Goal: Task Accomplishment & Management: Complete application form

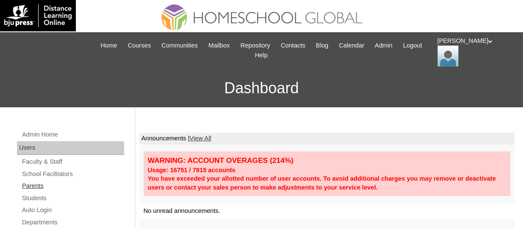
click at [31, 188] on link "Parents" at bounding box center [72, 186] width 103 height 11
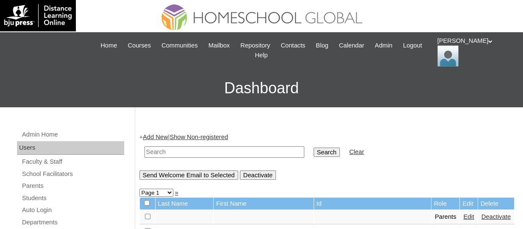
click at [206, 152] on input "text" at bounding box center [225, 151] width 160 height 11
paste input "TOUCHPH2025-MHS010172"
type input "TOUCHPH2025-MHS010172"
click at [314, 148] on input "Search" at bounding box center [327, 152] width 26 height 9
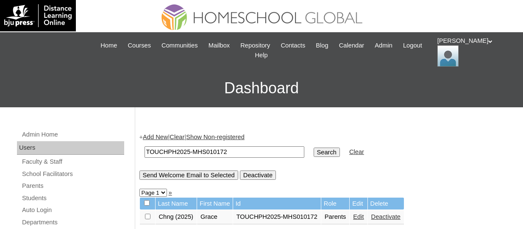
scroll to position [127, 0]
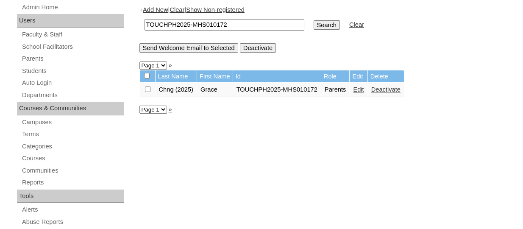
click at [363, 91] on link "Edit" at bounding box center [358, 89] width 11 height 7
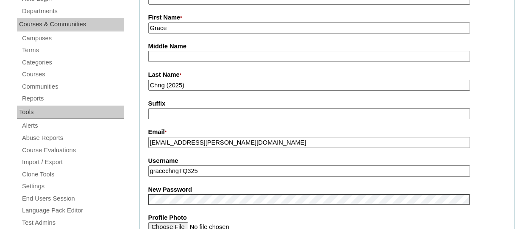
scroll to position [254, 0]
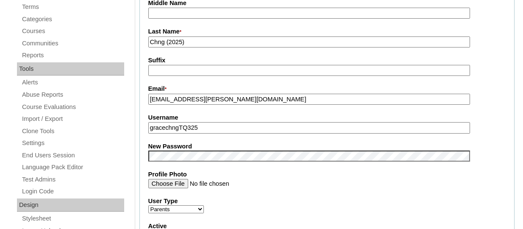
click at [312, 179] on input "Profile Photo" at bounding box center [309, 183] width 322 height 9
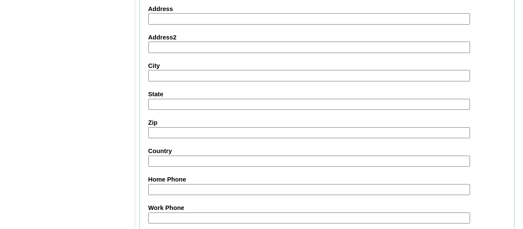
scroll to position [895, 0]
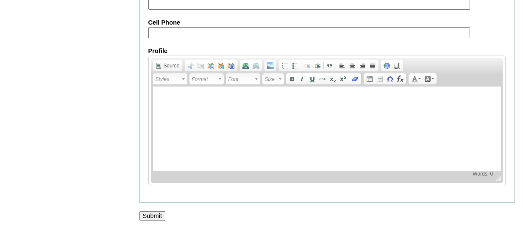
click at [159, 215] on input "Submit" at bounding box center [153, 215] width 26 height 9
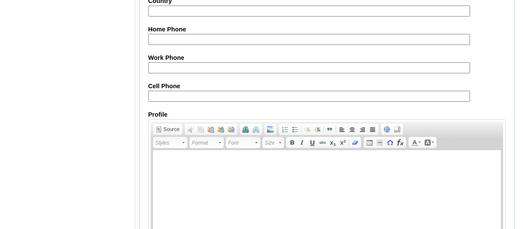
scroll to position [729, 0]
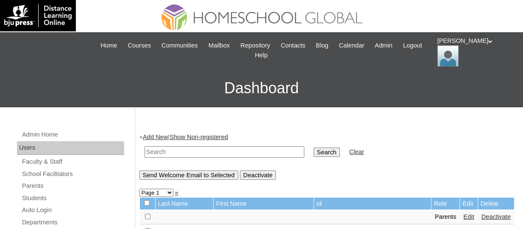
click at [443, 50] on div "[PERSON_NAME] My Profile My Settings Logout" at bounding box center [476, 51] width 77 height 30
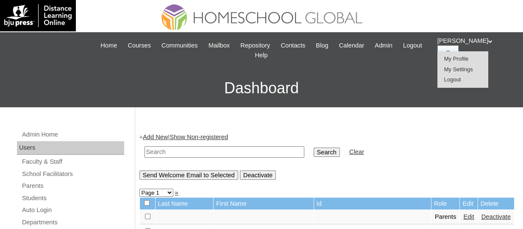
click at [449, 83] on li "Logout" at bounding box center [463, 80] width 41 height 11
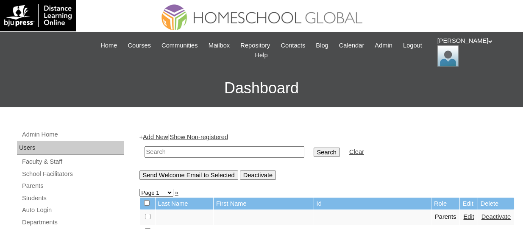
click at [444, 48] on div "[PERSON_NAME] My Profile My Settings Logout" at bounding box center [476, 51] width 77 height 30
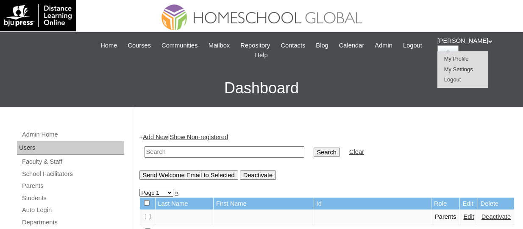
click at [452, 80] on span "Logout" at bounding box center [452, 79] width 17 height 6
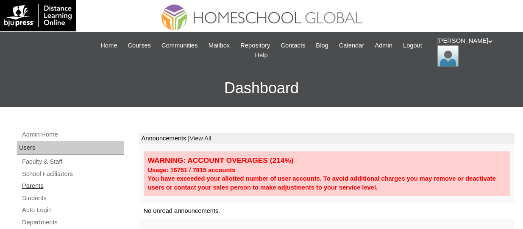
click at [33, 187] on link "Parents" at bounding box center [72, 186] width 103 height 11
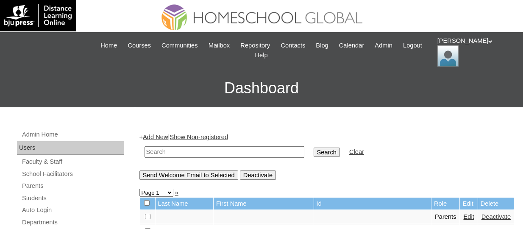
click at [243, 152] on input "text" at bounding box center [225, 151] width 160 height 11
paste input "TOUCHPH2025-MHS010172"
type input "TOUCHPH2025-MHS010172"
click at [314, 148] on input "Search" at bounding box center [327, 152] width 26 height 9
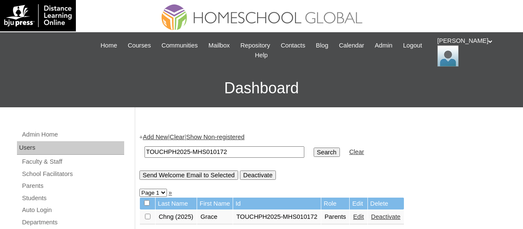
scroll to position [85, 0]
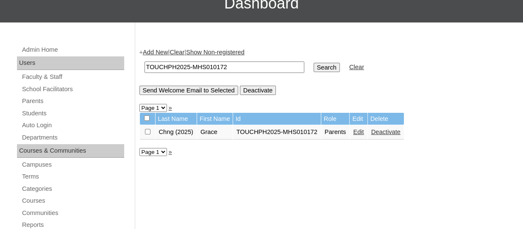
click at [359, 133] on link "Edit" at bounding box center [358, 132] width 11 height 7
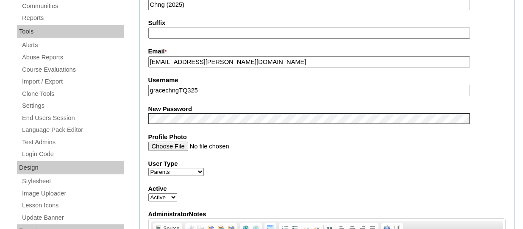
scroll to position [339, 0]
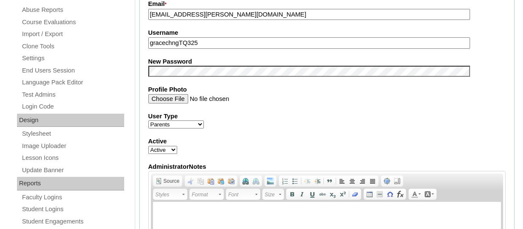
click at [173, 154] on select "Active Inactive" at bounding box center [162, 150] width 29 height 8
click at [172, 154] on select "Active Inactive" at bounding box center [162, 150] width 29 height 8
click at [148, 147] on select "Active Inactive" at bounding box center [162, 150] width 29 height 8
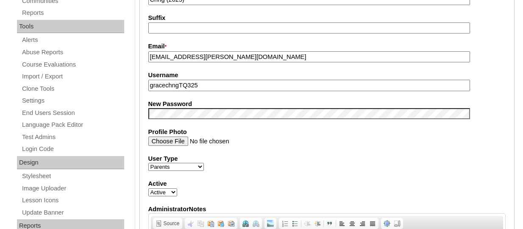
drag, startPoint x: 151, startPoint y: 82, endPoint x: 154, endPoint y: 90, distance: 9.0
click at [151, 82] on input "gracechngTQ325" at bounding box center [309, 85] width 322 height 11
type input "gracechngTQ325"
drag, startPoint x: 210, startPoint y: 85, endPoint x: 205, endPoint y: 89, distance: 6.3
click at [210, 85] on input "gracechngTQ325" at bounding box center [309, 85] width 322 height 11
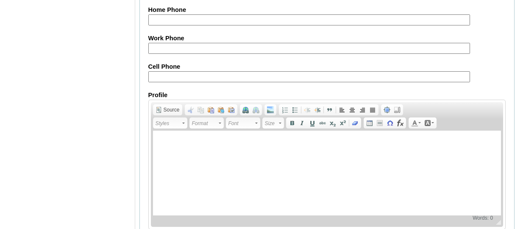
scroll to position [895, 0]
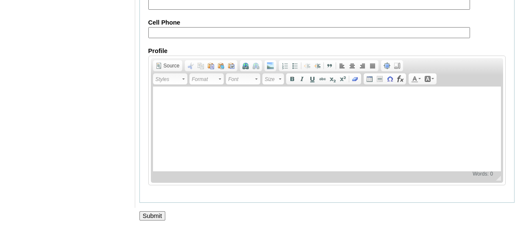
click at [156, 212] on input "Submit" at bounding box center [153, 215] width 26 height 9
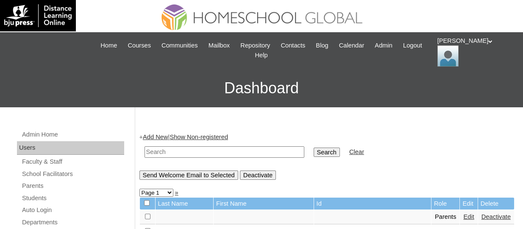
click at [449, 47] on div "[PERSON_NAME] My Profile My Settings Logout" at bounding box center [476, 51] width 77 height 30
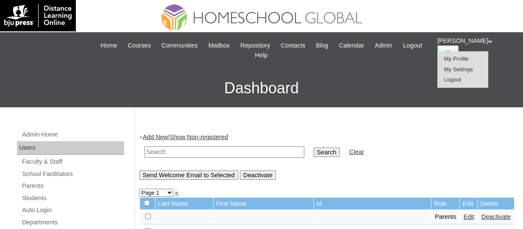
click at [448, 81] on span "Logout" at bounding box center [452, 79] width 17 height 6
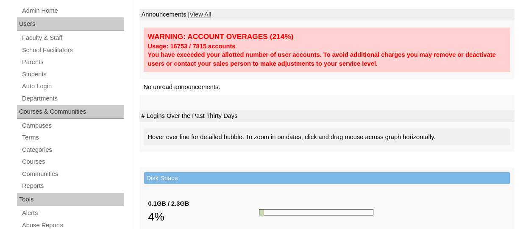
scroll to position [127, 0]
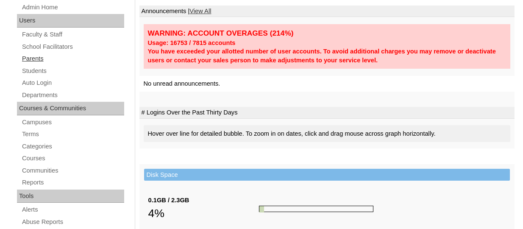
click at [39, 60] on link "Parents" at bounding box center [72, 58] width 103 height 11
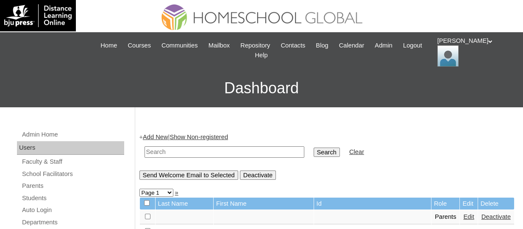
click at [163, 135] on link "Add New" at bounding box center [155, 137] width 25 height 7
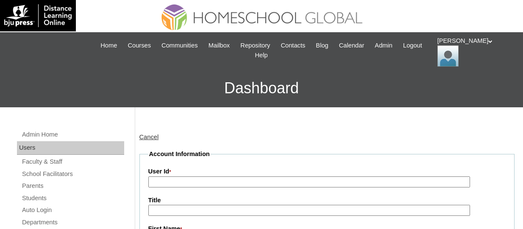
click at [179, 183] on input "User Id *" at bounding box center [309, 181] width 322 height 11
paste input "TOUCHPH2025-MHS0101930"
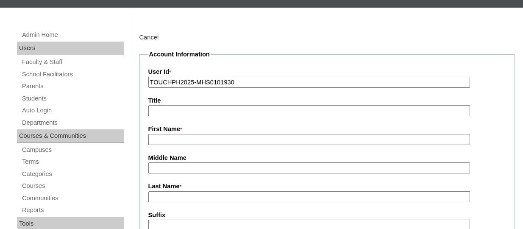
scroll to position [127, 0]
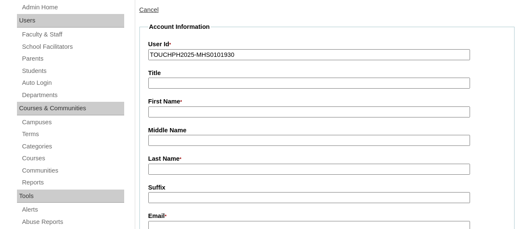
type input "TOUCHPH2025-MHS0101930"
click at [166, 113] on input "First Name *" at bounding box center [309, 111] width 322 height 11
click at [174, 112] on input "First Name *" at bounding box center [309, 111] width 322 height 11
paste input "Angeli Del Rosario"
drag, startPoint x: 207, startPoint y: 113, endPoint x: 173, endPoint y: 111, distance: 34.8
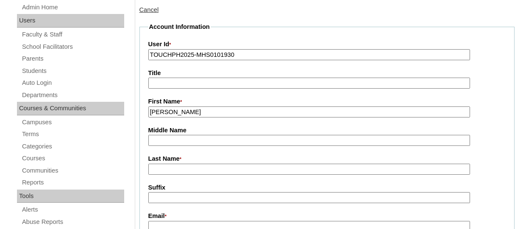
click at [173, 111] on input "Angeli Del Rosario" at bounding box center [309, 111] width 322 height 11
type input "Angeli"
click at [184, 165] on input "Last Name *" at bounding box center [309, 169] width 322 height 11
paste input "Del Rosario"
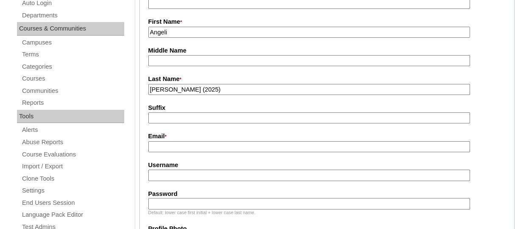
scroll to position [212, 0]
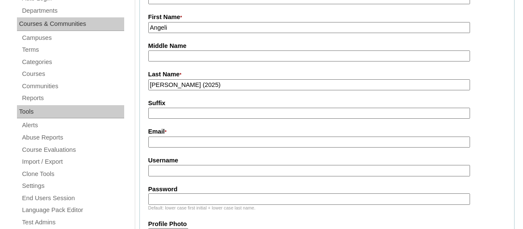
type input "Del Rosario (2025)"
click at [162, 140] on input "Email *" at bounding box center [309, 142] width 322 height 11
paste input "angelidelrosario@gmail.com"
type input "angelidelrosario@gmail.com"
click at [174, 169] on input "Username" at bounding box center [309, 170] width 322 height 11
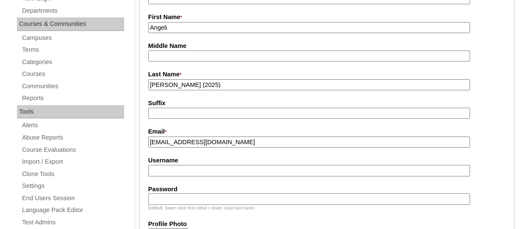
paste input "angelidelrosarioTQ325"
type input "angelidelrosarioTQ325"
click at [195, 197] on input "Password" at bounding box center [309, 198] width 322 height 11
paste input "HG123456p"
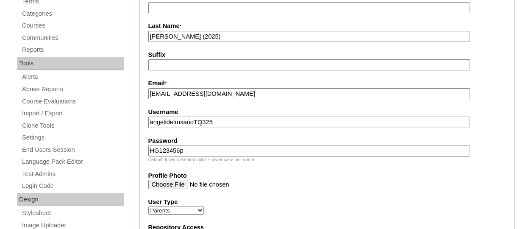
scroll to position [297, 0]
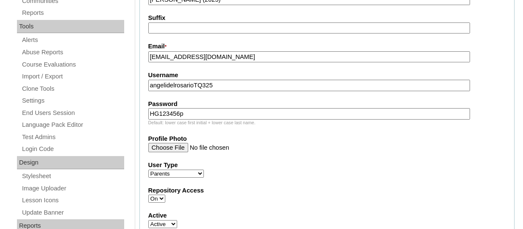
type input "HG123456p"
click at [492, 107] on label "Password" at bounding box center [327, 104] width 358 height 9
click at [470, 108] on input "HG123456p" at bounding box center [309, 113] width 322 height 11
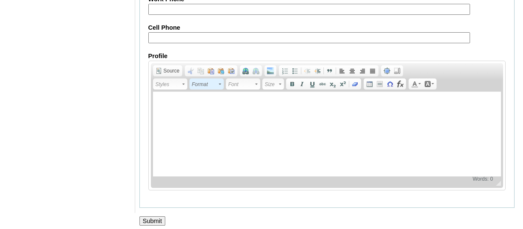
scroll to position [928, 0]
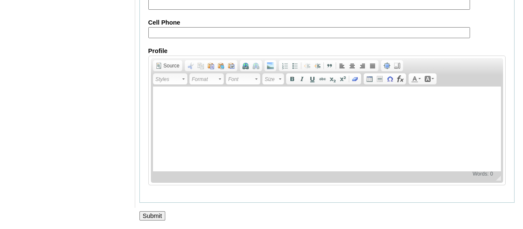
click at [158, 212] on input "Submit" at bounding box center [153, 215] width 26 height 9
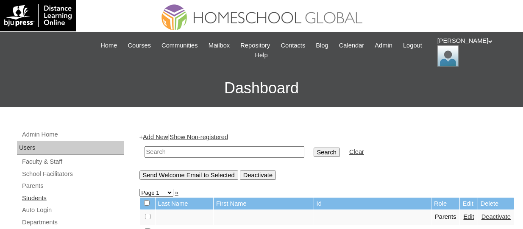
scroll to position [85, 0]
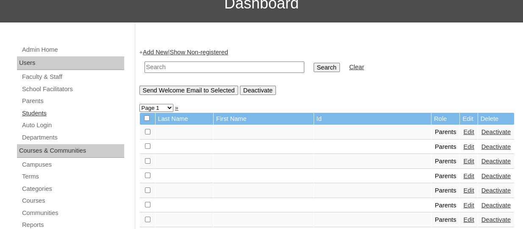
click at [37, 111] on link "Students" at bounding box center [72, 113] width 103 height 11
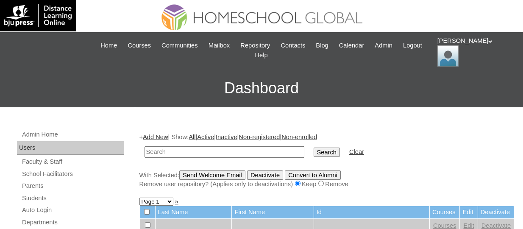
click at [155, 134] on link "Add New" at bounding box center [155, 137] width 25 height 7
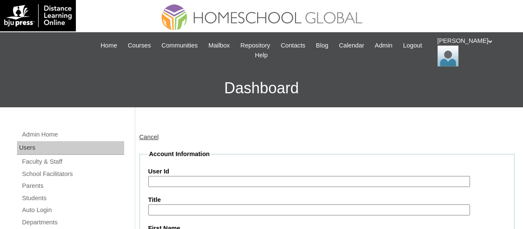
click at [197, 180] on input "User Id" at bounding box center [309, 181] width 322 height 11
paste input "TOUCHPH2025-MHS0101931"
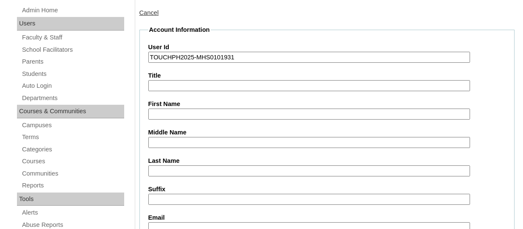
scroll to position [127, 0]
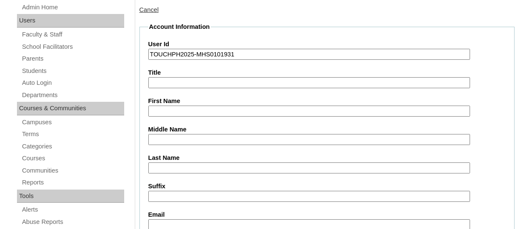
type input "TOUCHPH2025-MHS0101931"
click at [173, 112] on input "First Name" at bounding box center [309, 111] width 322 height 11
paste input "Amara Luna Sobrepena DEL ROSARIO"
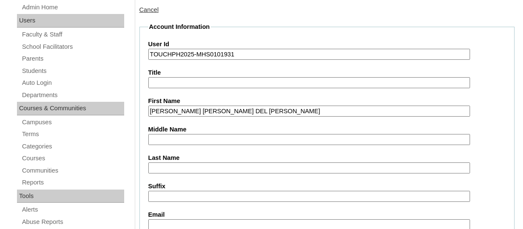
click at [264, 106] on input "Amara Luna Sobrepena DEL ROSARIO" at bounding box center [309, 111] width 322 height 11
drag, startPoint x: 267, startPoint y: 109, endPoint x: 224, endPoint y: 108, distance: 42.4
click at [224, 108] on input "Amara Luna Sobrepena DEL ROSARIO" at bounding box center [309, 111] width 322 height 11
type input "Amara Luna Sobrepena"
click at [178, 163] on input "Last Name" at bounding box center [309, 167] width 322 height 11
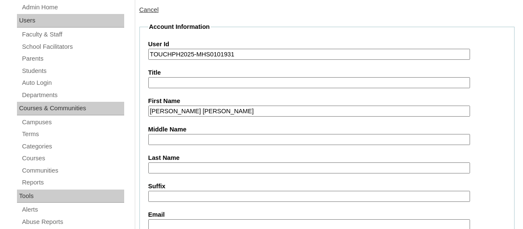
paste input "DEL ROSARIO"
type input "DEL ROSARIO"
drag, startPoint x: 223, startPoint y: 109, endPoint x: 189, endPoint y: 108, distance: 34.4
click at [189, 108] on input "Amara Luna Sobrepena" at bounding box center [309, 111] width 322 height 11
type input "Amara Luna"
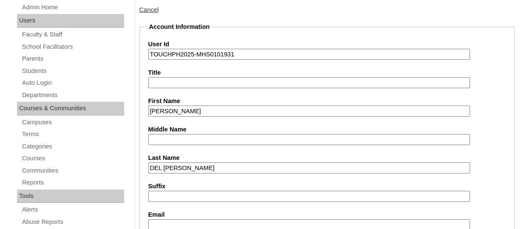
click at [169, 139] on input "Middle Name" at bounding box center [309, 139] width 322 height 11
paste input "Sobrepena"
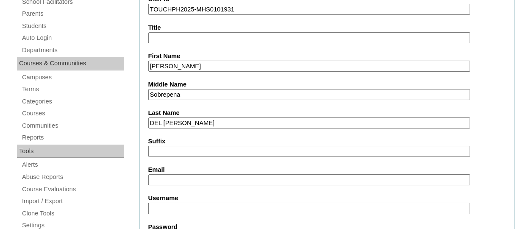
scroll to position [212, 0]
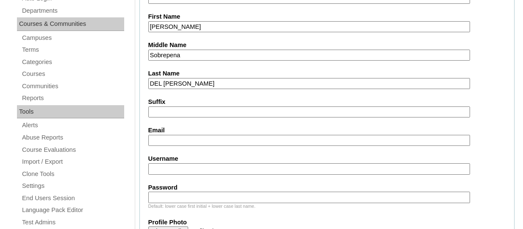
type input "Sobrepena"
click at [162, 139] on input "Email" at bounding box center [309, 140] width 322 height 11
paste input "angelidelrosario@gmail.com"
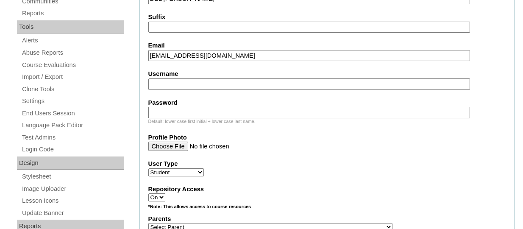
scroll to position [297, 0]
type input "angelidelrosario@gmail.com"
click at [163, 81] on input "Username" at bounding box center [309, 83] width 322 height 11
paste input "amaralunadelrosarioTQ325"
type input "amaralunadelrosarioTQ325"
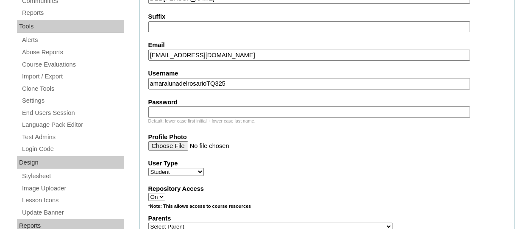
click at [193, 111] on input "Password" at bounding box center [309, 111] width 322 height 11
paste input "HG123456s"
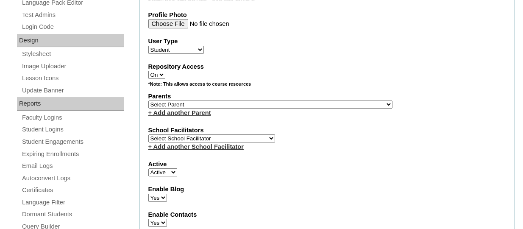
scroll to position [424, 0]
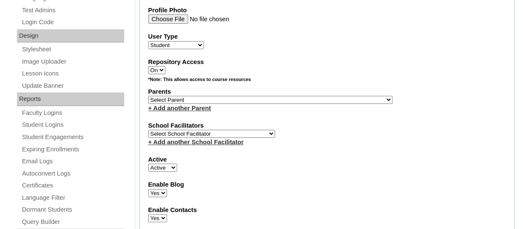
type input "HG123456s"
click at [207, 99] on select "Select Parent , , , , , , , , , , , , , , , , , , , , , , , , , , , , , , , , ,…" at bounding box center [270, 100] width 244 height 8
select select "43897"
click at [148, 97] on select "Select Parent , , , , , , , , , , , , , , , , , , , , , , , , , , , , , , , , ,…" at bounding box center [270, 100] width 244 height 8
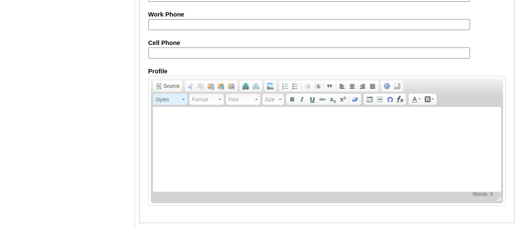
scroll to position [1081, 0]
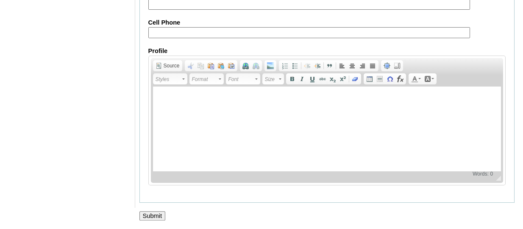
click at [152, 211] on input "Submit" at bounding box center [153, 215] width 26 height 9
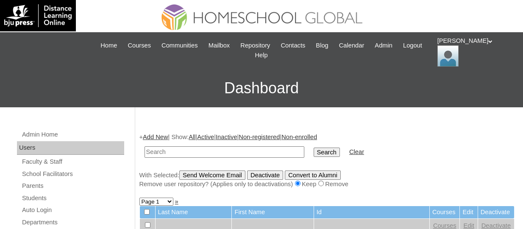
paste input "TOUCHPH2025-MHS0101931"
type input "TOUCHPH2025-MHS0101931"
click at [314, 148] on input "Search" at bounding box center [327, 152] width 26 height 9
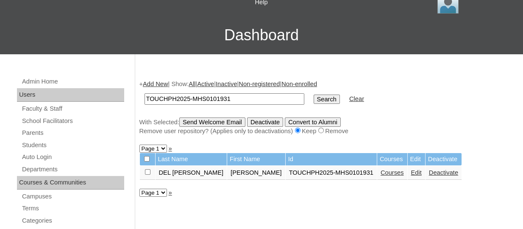
scroll to position [170, 0]
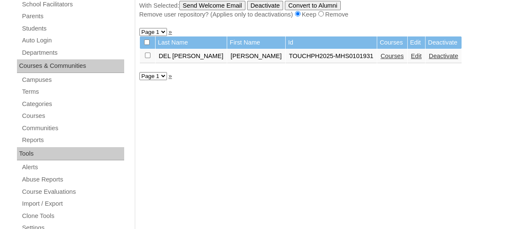
click at [381, 58] on link "Courses" at bounding box center [392, 56] width 23 height 7
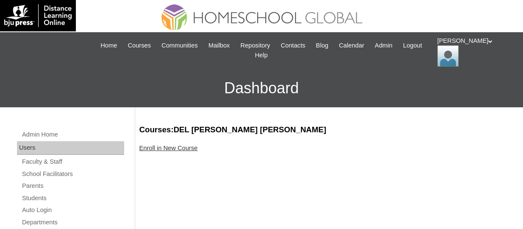
click at [176, 149] on link "Enroll in New Course" at bounding box center [169, 148] width 59 height 7
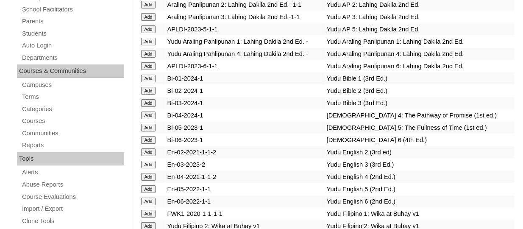
scroll to position [2497, 0]
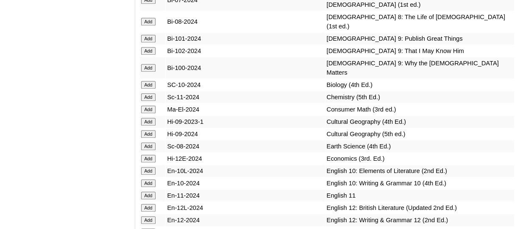
click at [155, 42] on input "Add" at bounding box center [148, 39] width 15 height 8
click at [150, 55] on input "Add" at bounding box center [148, 51] width 15 height 8
click at [149, 72] on input "Add" at bounding box center [148, 68] width 15 height 8
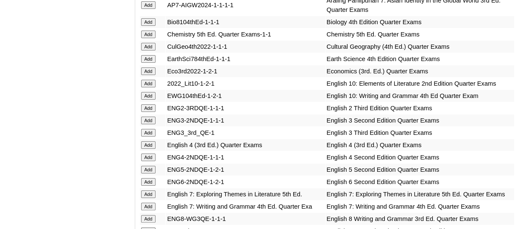
scroll to position [2608, 0]
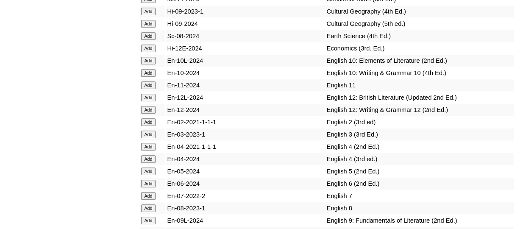
click at [153, 52] on input "Add" at bounding box center [148, 49] width 15 height 8
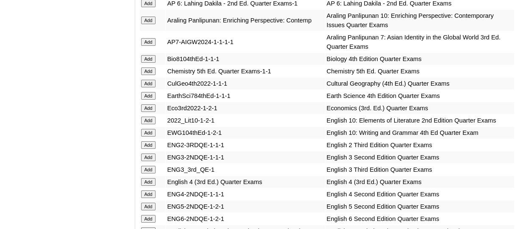
scroll to position [2547, 0]
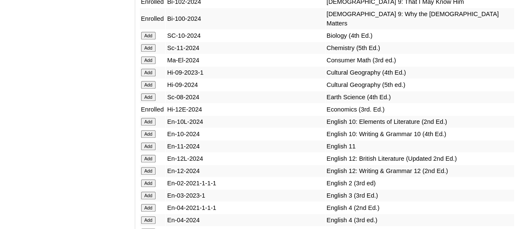
click at [155, 52] on input "Add" at bounding box center [148, 48] width 15 height 8
click at [150, 52] on input "Add" at bounding box center [148, 48] width 15 height 8
click at [149, 52] on input "Add" at bounding box center [148, 48] width 15 height 8
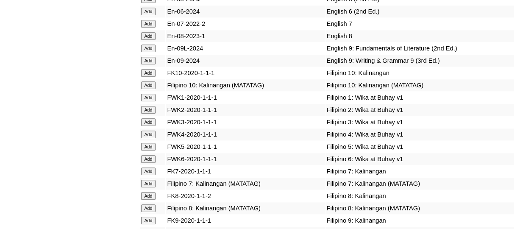
click at [156, 52] on input "Add" at bounding box center [148, 49] width 15 height 8
click at [151, 64] on input "Add" at bounding box center [148, 61] width 15 height 8
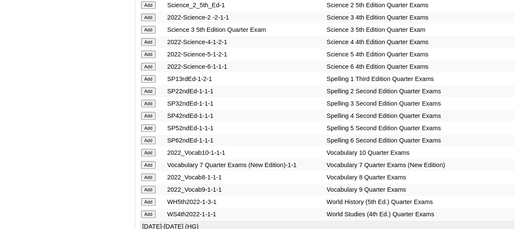
scroll to position [2111, 0]
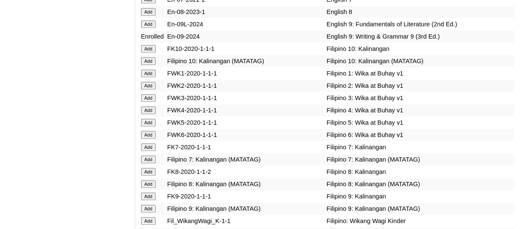
scroll to position [2927, 0]
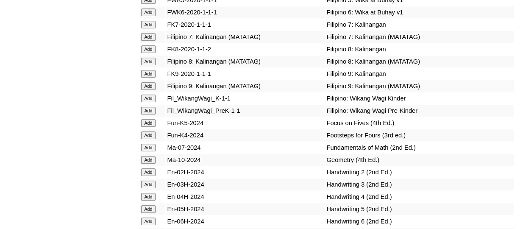
click at [150, 90] on input "Add" at bounding box center [148, 86] width 15 height 8
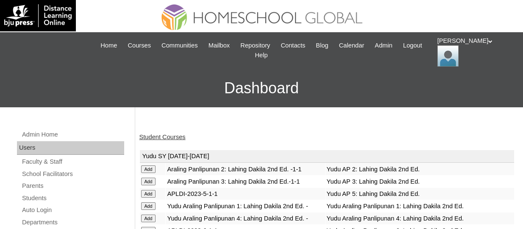
click at [154, 137] on link "Student Courses" at bounding box center [163, 137] width 46 height 7
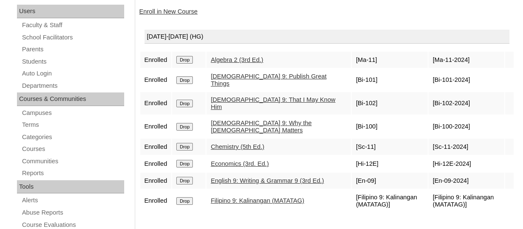
scroll to position [127, 0]
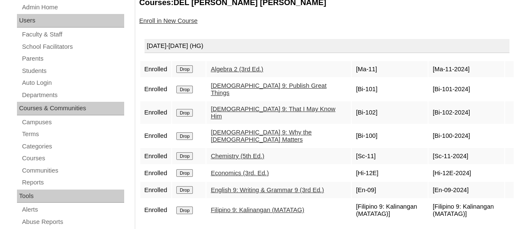
click at [168, 24] on link "Enroll in New Course" at bounding box center [169, 20] width 59 height 7
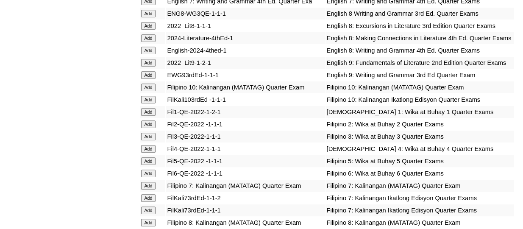
scroll to position [2780, 0]
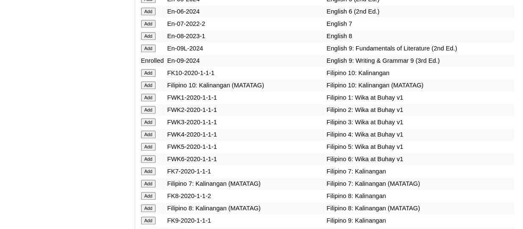
click at [150, 52] on input "Add" at bounding box center [148, 49] width 15 height 8
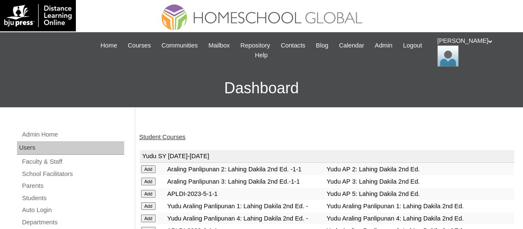
click at [152, 137] on link "Student Courses" at bounding box center [163, 137] width 46 height 7
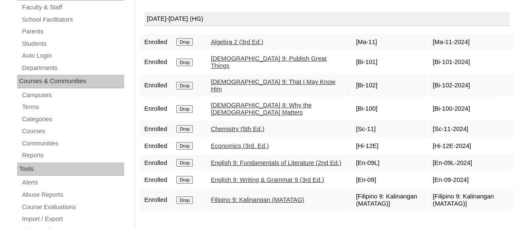
scroll to position [170, 0]
